Goal: Task Accomplishment & Management: Use online tool/utility

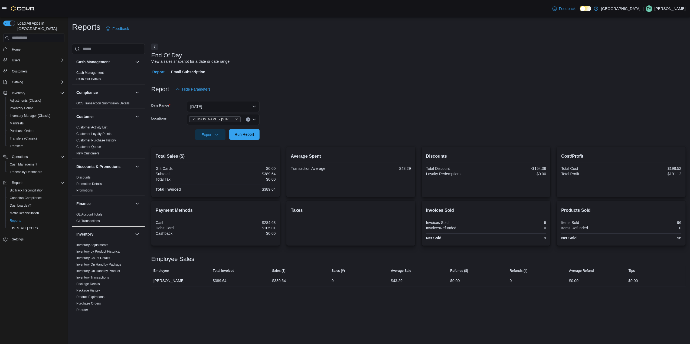
click at [255, 133] on span "Run Report" at bounding box center [245, 134] width 24 height 11
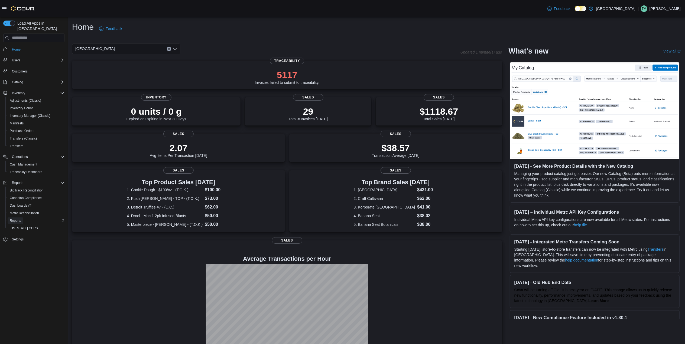
click at [15, 219] on span "Reports" at bounding box center [15, 221] width 11 height 4
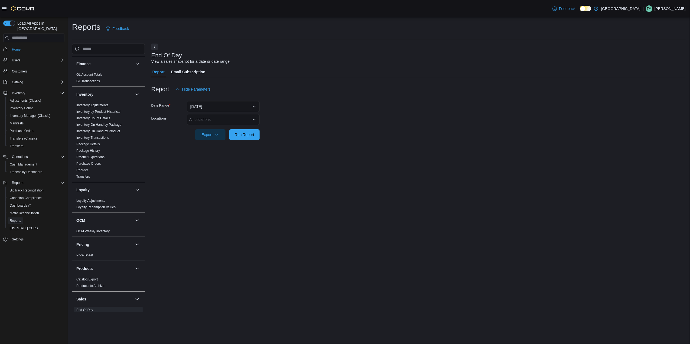
scroll to position [144, 0]
click at [220, 122] on div "All Locations" at bounding box center [223, 119] width 73 height 11
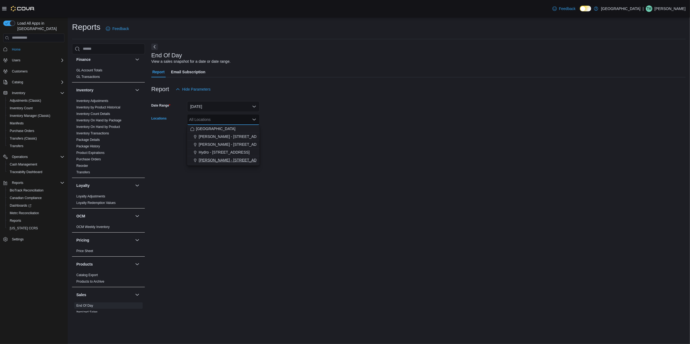
click at [210, 159] on span "[PERSON_NAME] - [STREET_ADDRESS]" at bounding box center [235, 160] width 72 height 5
click at [297, 128] on div at bounding box center [418, 127] width 534 height 4
click at [243, 135] on span "Run Report" at bounding box center [244, 134] width 19 height 5
